Goal: Navigation & Orientation: Understand site structure

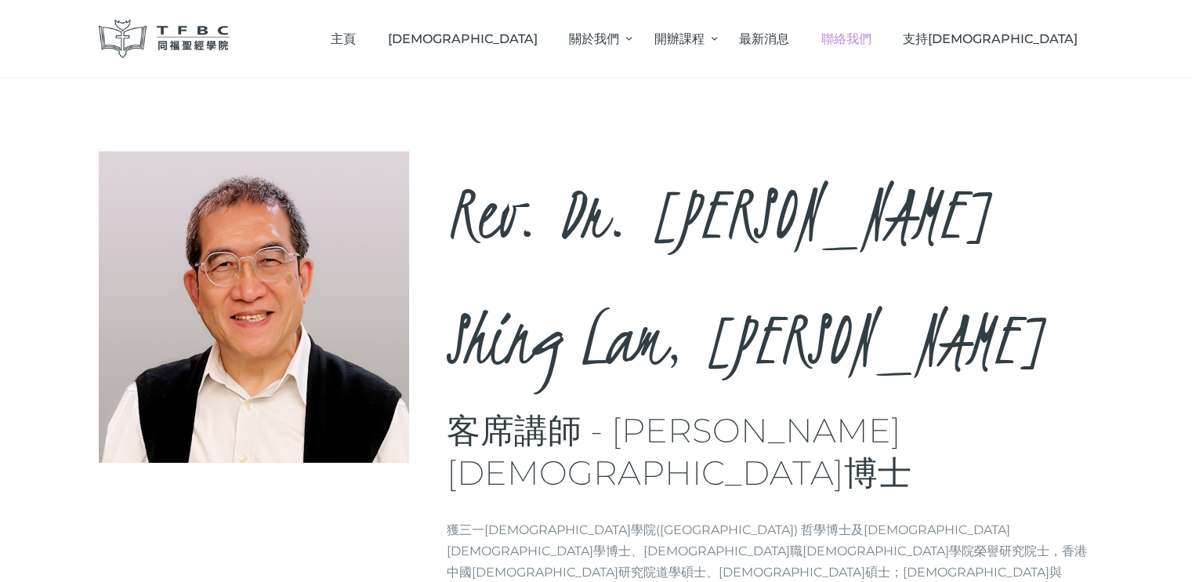
click at [872, 42] on span "聯絡我們" at bounding box center [847, 38] width 50 height 15
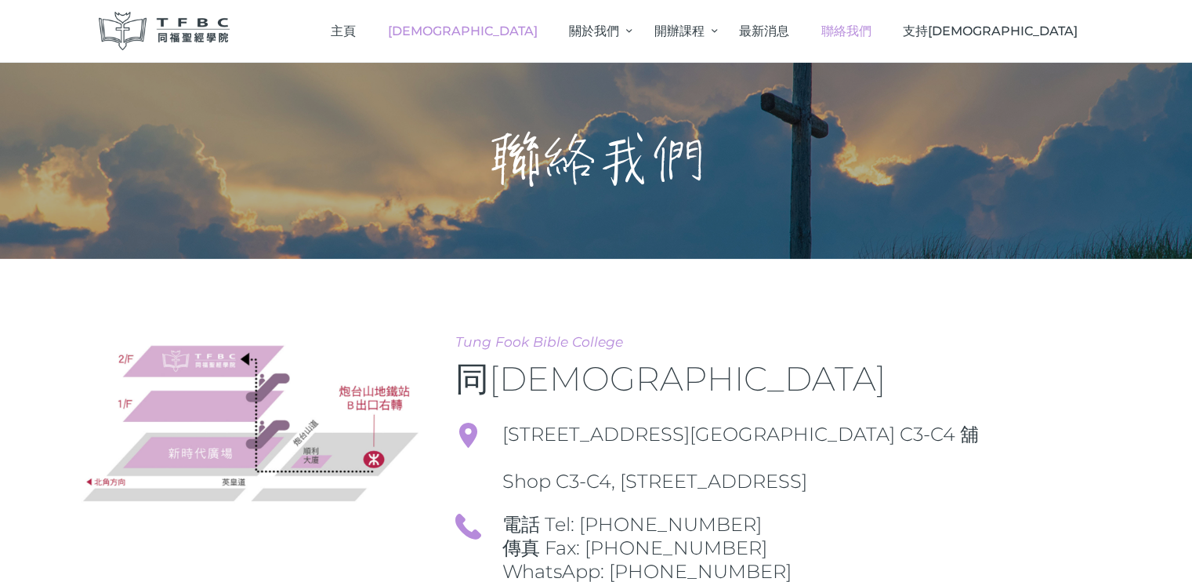
click at [538, 30] on span "[DEMOGRAPHIC_DATA]" at bounding box center [463, 31] width 150 height 15
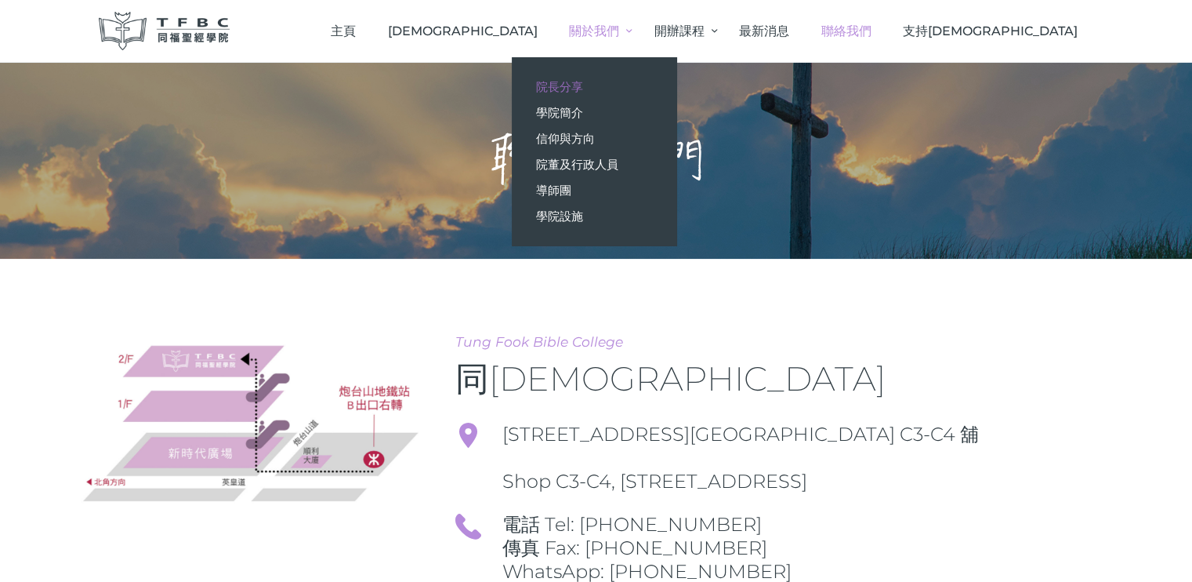
click at [582, 85] on span "院長分享" at bounding box center [558, 86] width 47 height 15
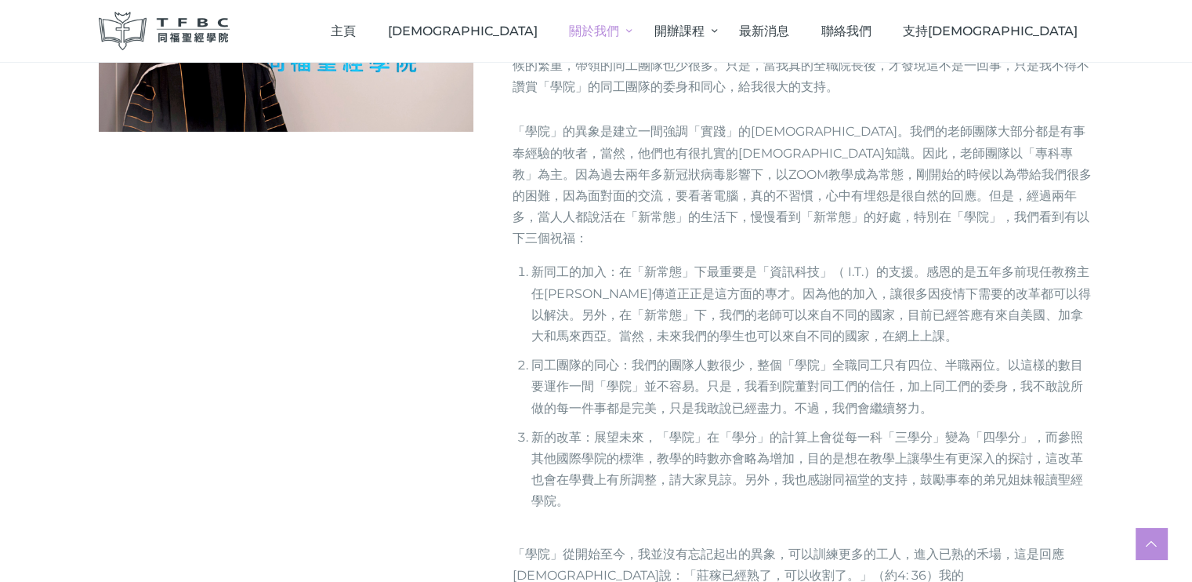
scroll to position [182, 0]
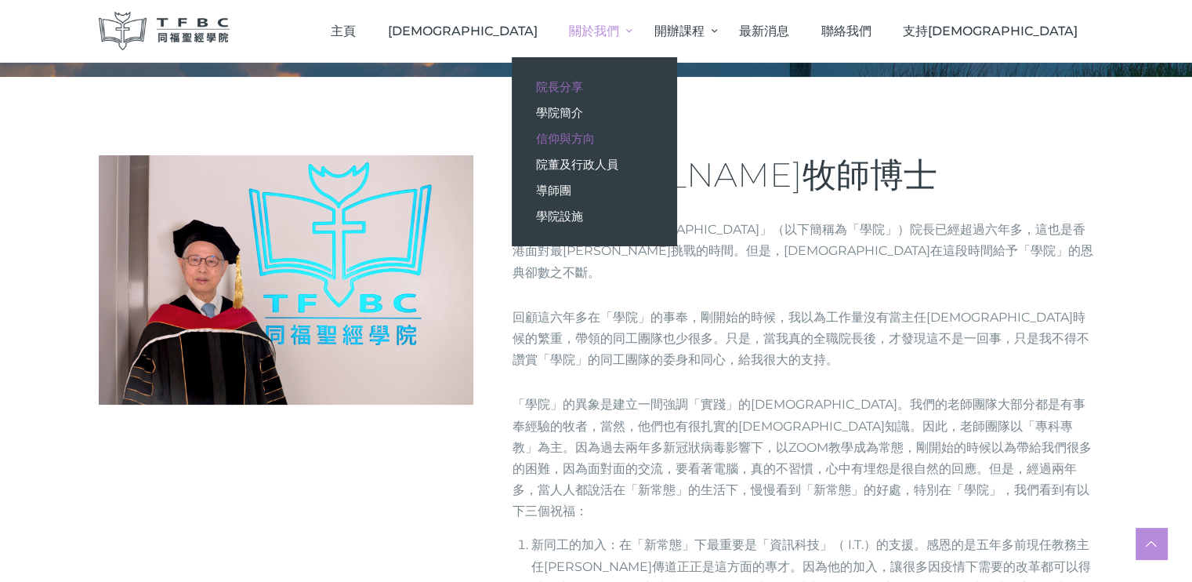
click at [594, 134] on span "信仰與方向" at bounding box center [564, 138] width 59 height 15
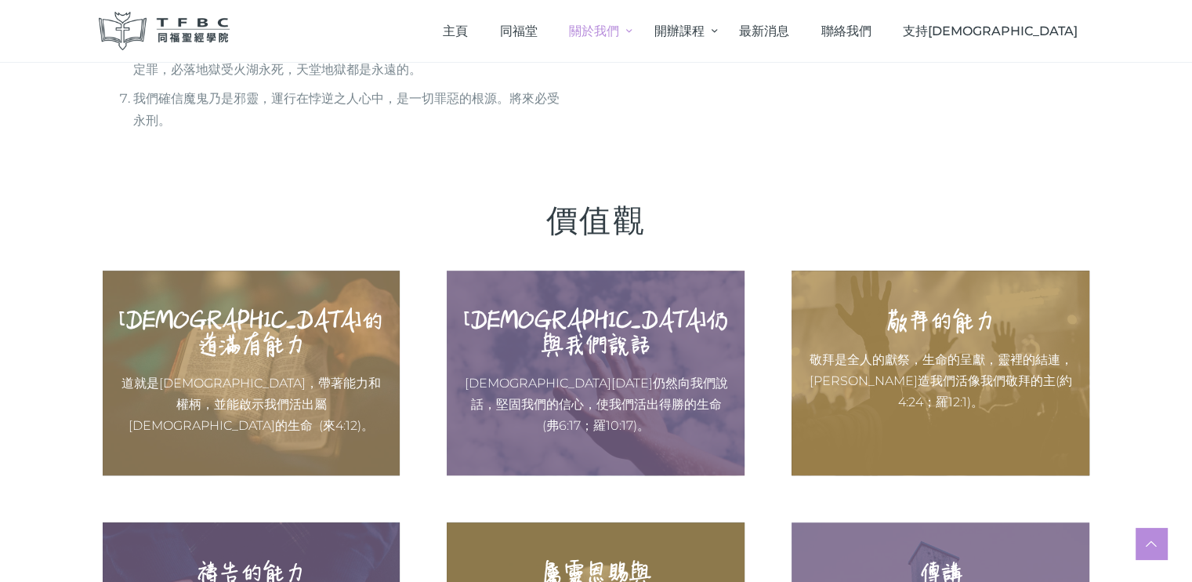
scroll to position [1232, 0]
